Goal: Task Accomplishment & Management: Manage account settings

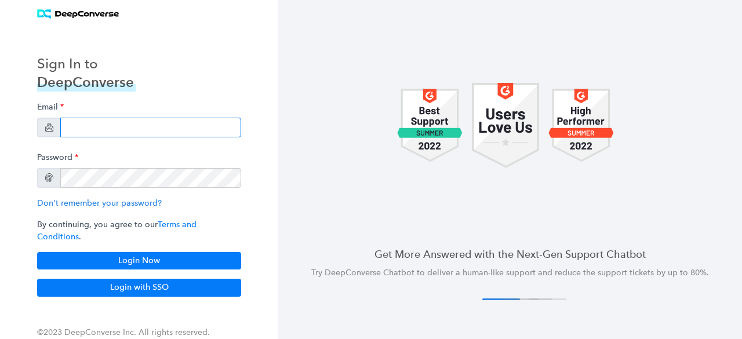
click at [106, 132] on input "email" at bounding box center [150, 128] width 181 height 20
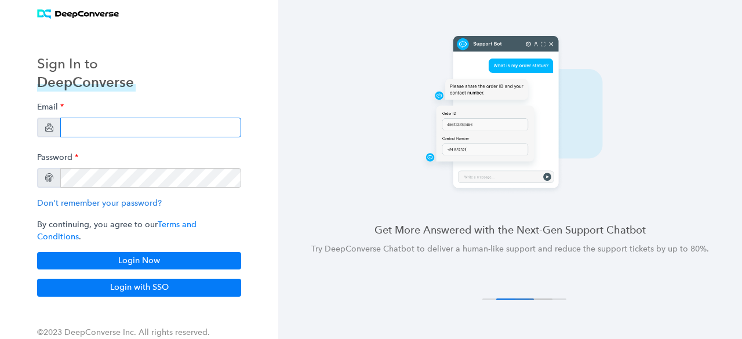
type input "[EMAIL_ADDRESS][PERSON_NAME][DOMAIN_NAME]"
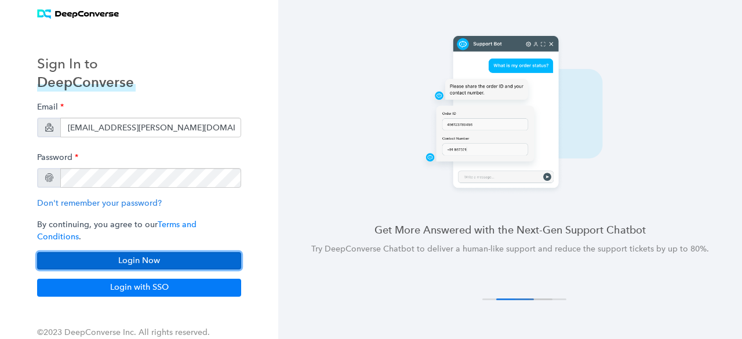
click at [130, 253] on button "Login Now" at bounding box center [139, 260] width 204 height 17
